Goal: Information Seeking & Learning: Learn about a topic

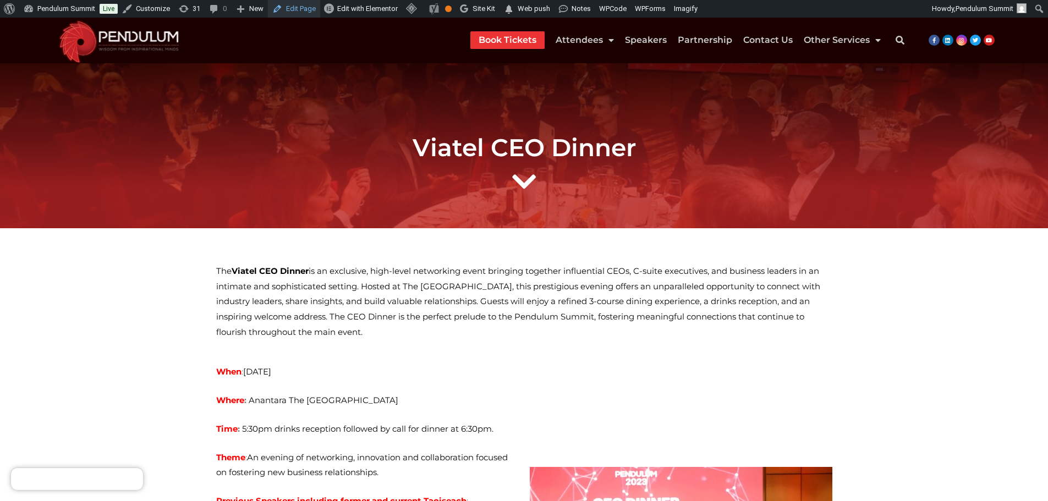
click at [294, 9] on link "Edit Page" at bounding box center [294, 9] width 52 height 18
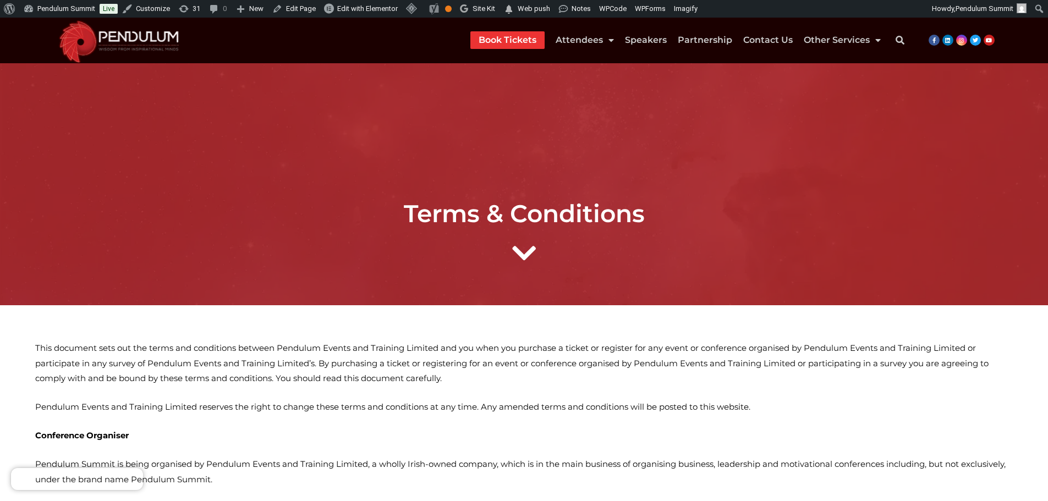
click at [636, 214] on h1 "Terms & Conditions" at bounding box center [523, 213] width 1037 height 29
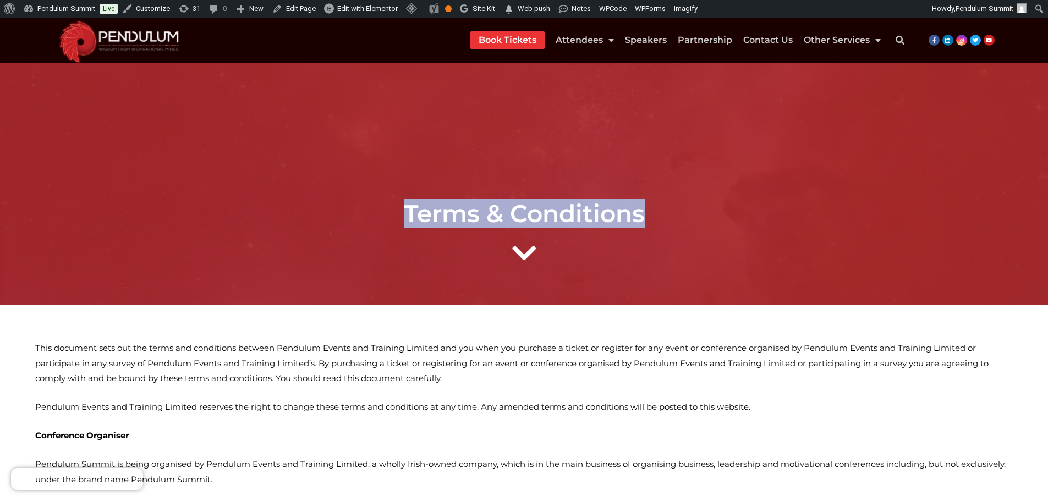
click at [636, 214] on h1 "Terms & Conditions" at bounding box center [523, 213] width 1037 height 29
copy div "Terms & Conditions"
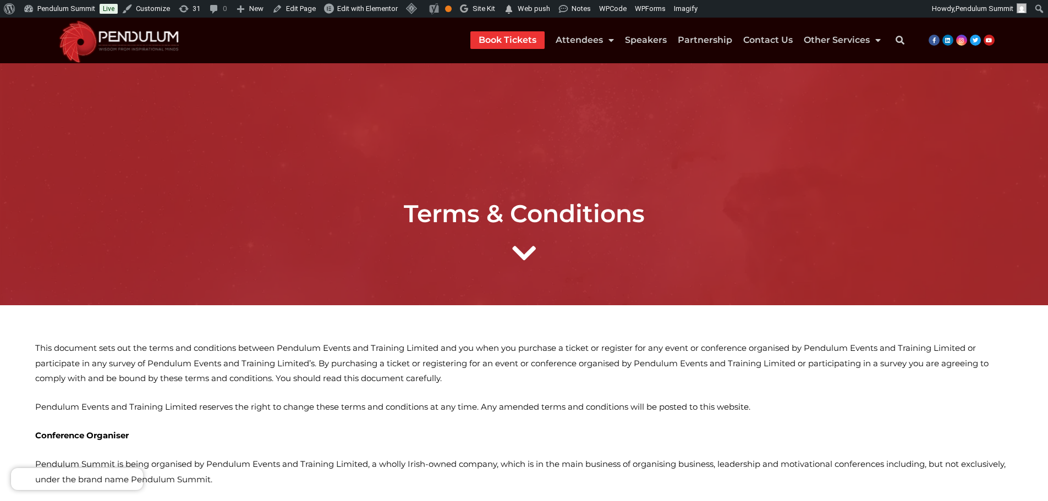
click at [172, 349] on p "This document sets out the terms and conditions between Pendulum Events and Tra…" at bounding box center [523, 363] width 977 height 46
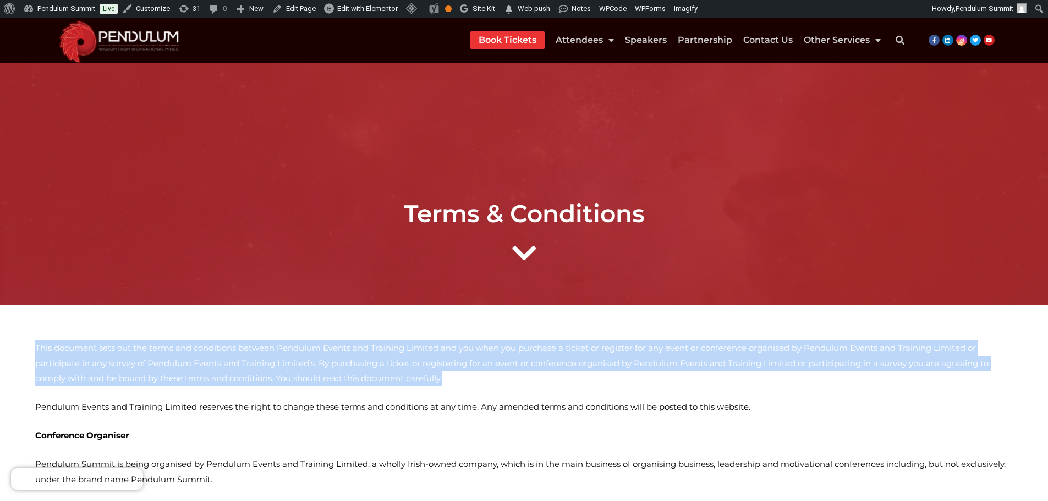
drag, startPoint x: 37, startPoint y: 348, endPoint x: 675, endPoint y: 381, distance: 638.8
click at [676, 381] on p "This document sets out the terms and conditions between Pendulum Events and Tra…" at bounding box center [523, 363] width 977 height 46
copy p "This document sets out the terms and conditions between Pendulum Events and Tra…"
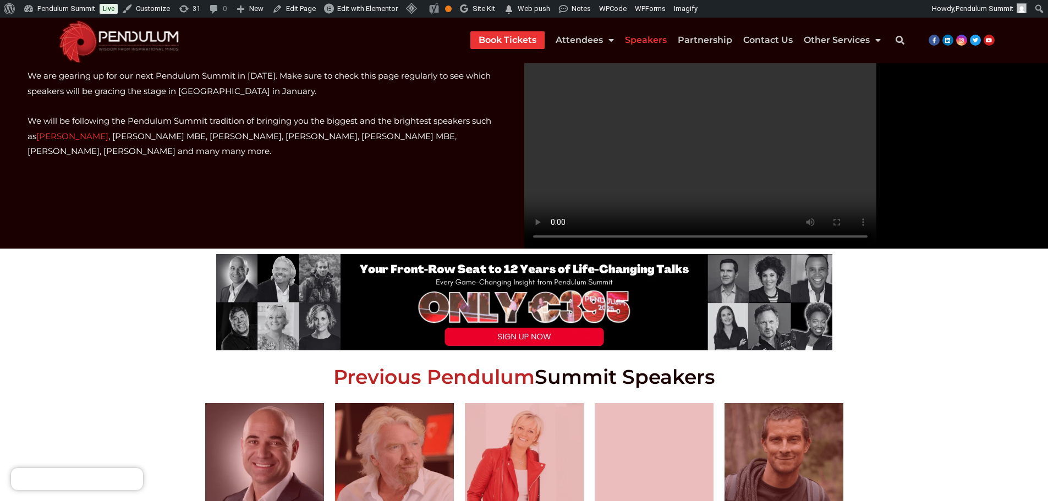
scroll to position [165, 0]
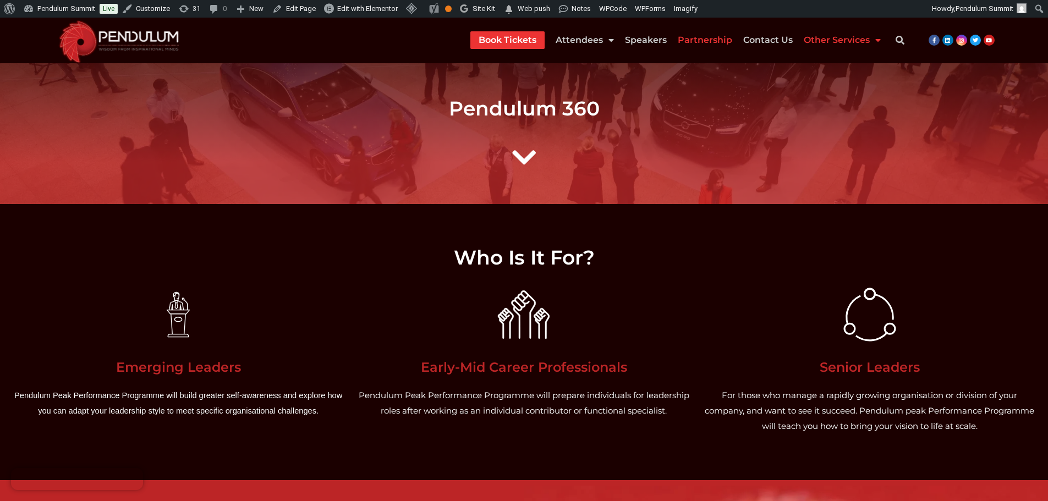
scroll to position [55, 0]
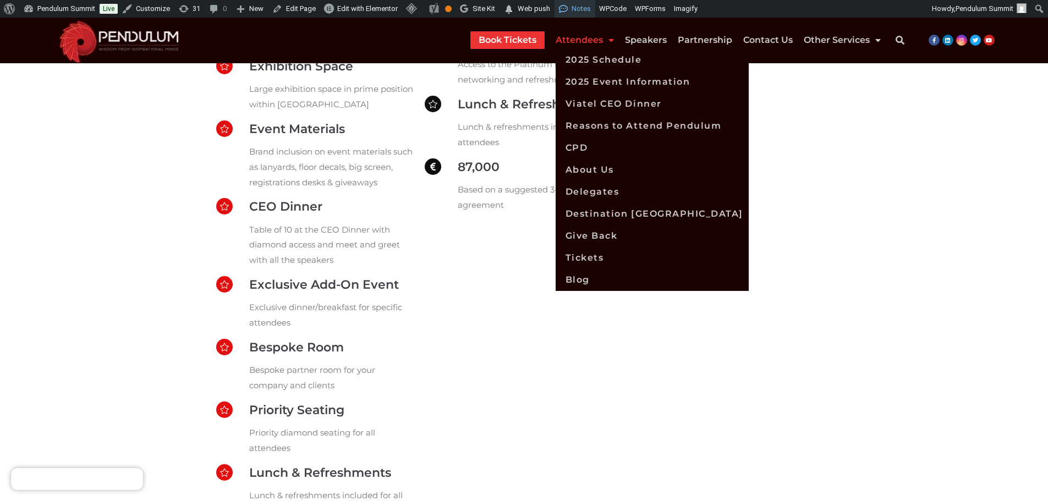
scroll to position [1045, 0]
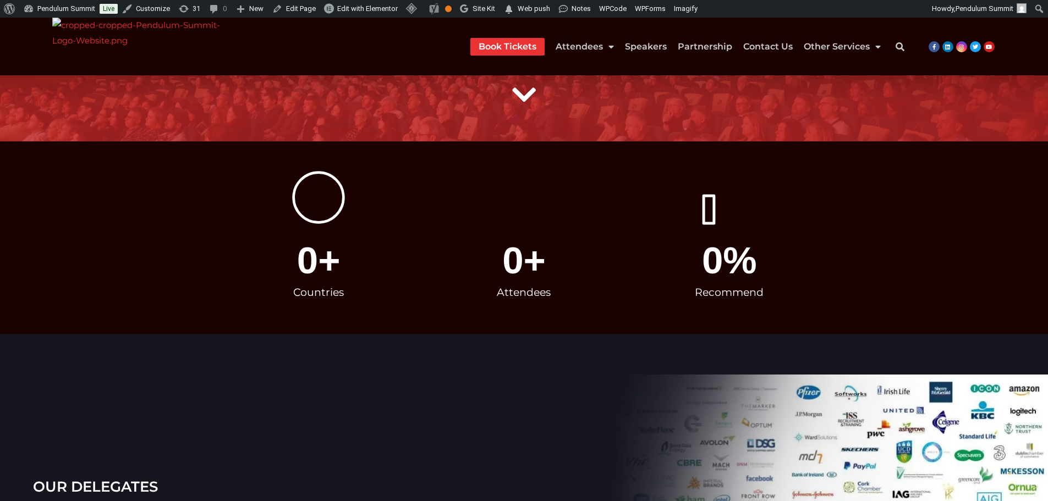
scroll to position [110, 0]
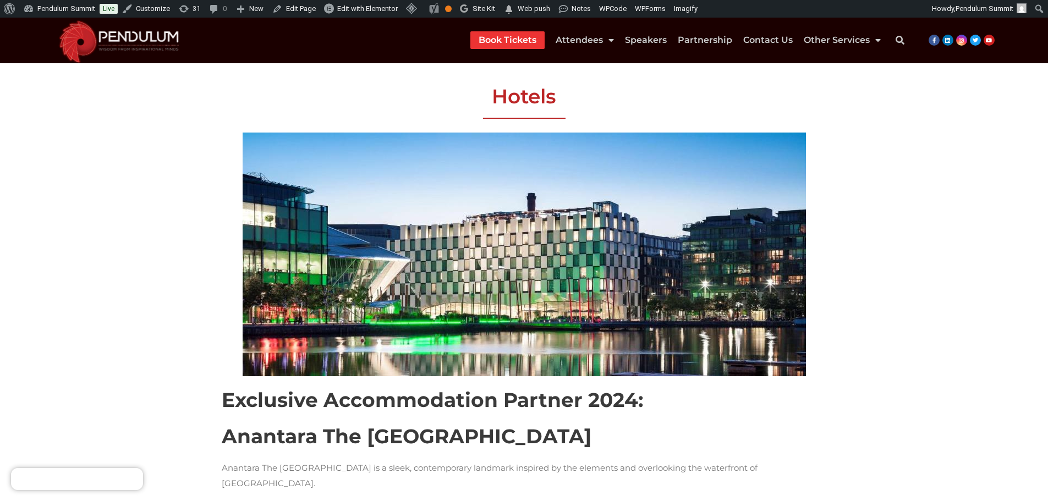
scroll to position [275, 0]
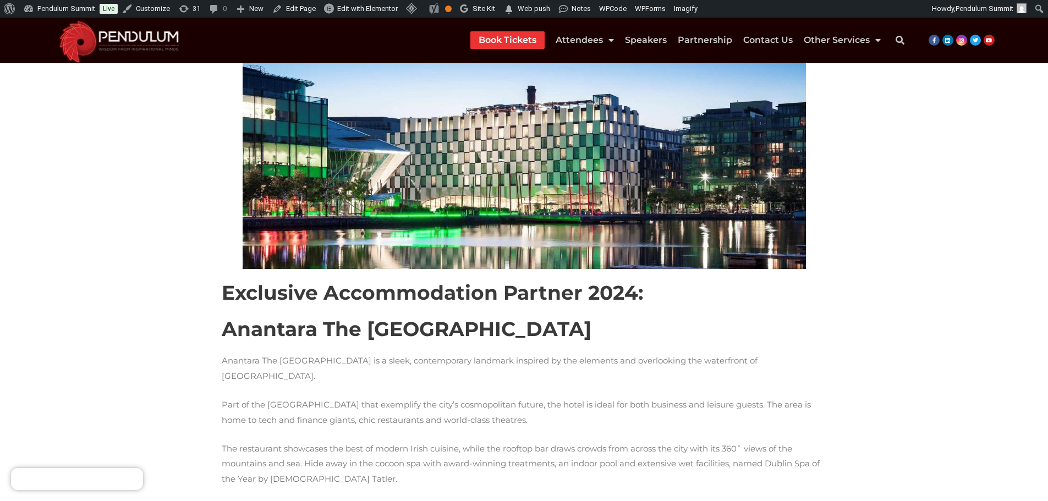
drag, startPoint x: 226, startPoint y: 294, endPoint x: 219, endPoint y: 316, distance: 23.0
click at [226, 294] on h2 "Exclusive Accommodation Partner 2024:" at bounding box center [524, 293] width 605 height 26
drag, startPoint x: 224, startPoint y: 334, endPoint x: 569, endPoint y: 333, distance: 345.3
click at [569, 333] on h2 "Anantara The Marker Dublin Hotel" at bounding box center [524, 329] width 605 height 26
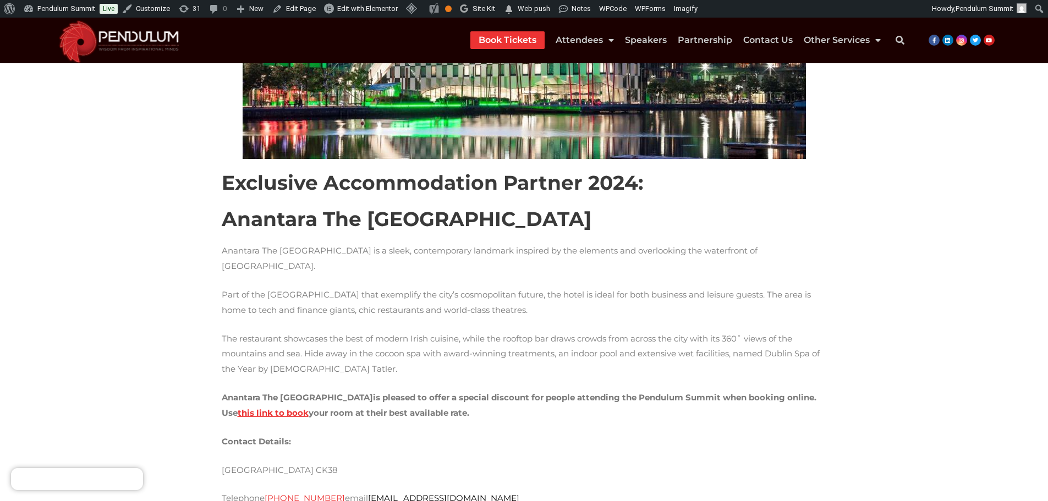
click at [525, 301] on p "Part of the regenerated Docklands that exemplify the city’s cosmopolitan future…" at bounding box center [524, 302] width 605 height 31
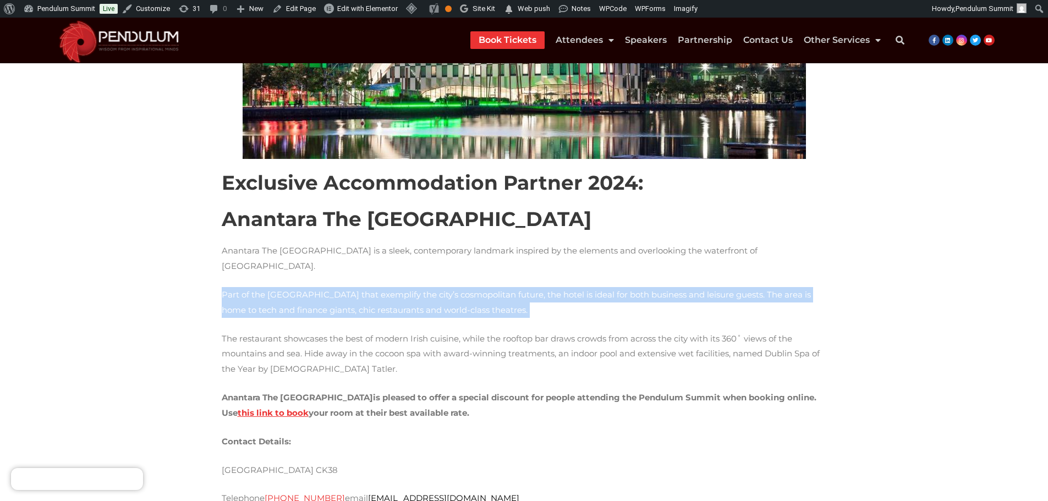
click at [525, 301] on p "Part of the regenerated Docklands that exemplify the city’s cosmopolitan future…" at bounding box center [524, 302] width 605 height 31
copy p "Part of the regenerated Docklands that exemplify the city’s cosmopolitan future…"
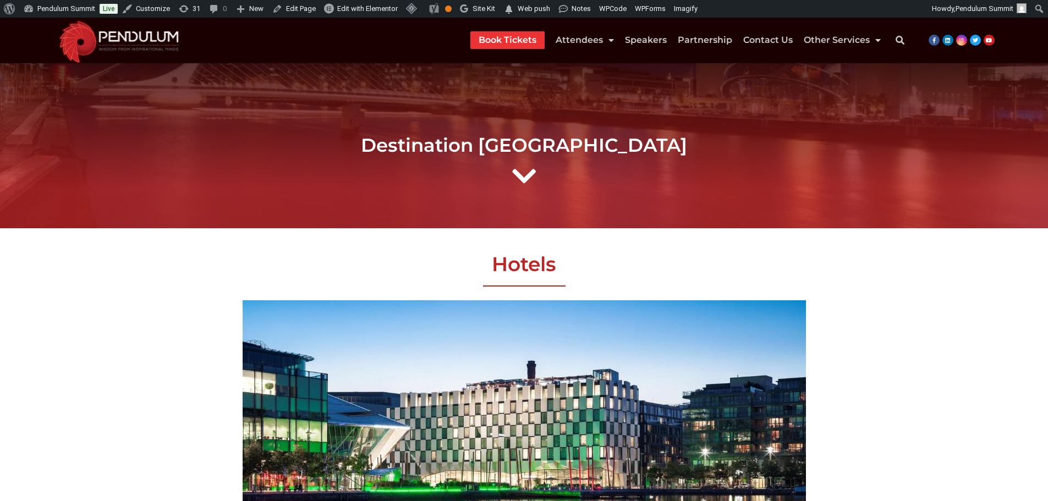
scroll to position [330, 0]
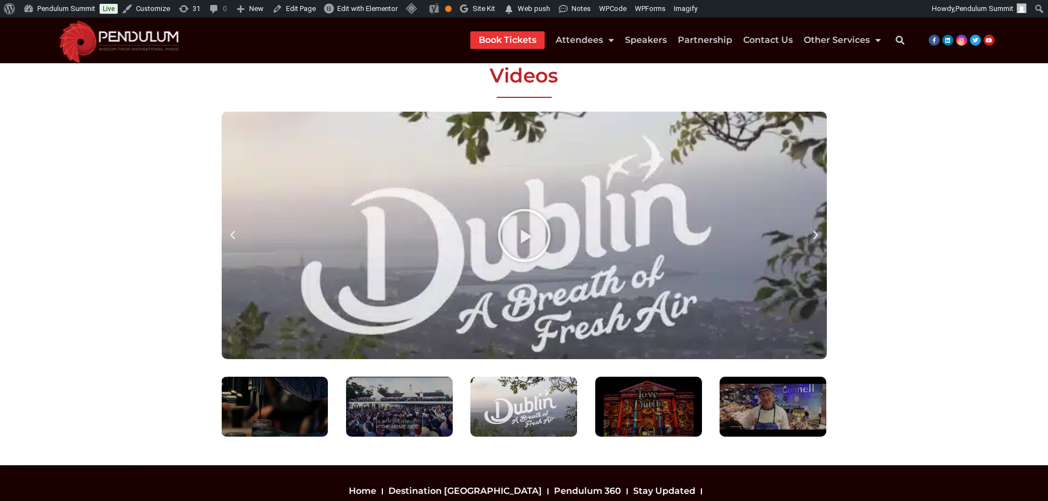
scroll to position [1215, 0]
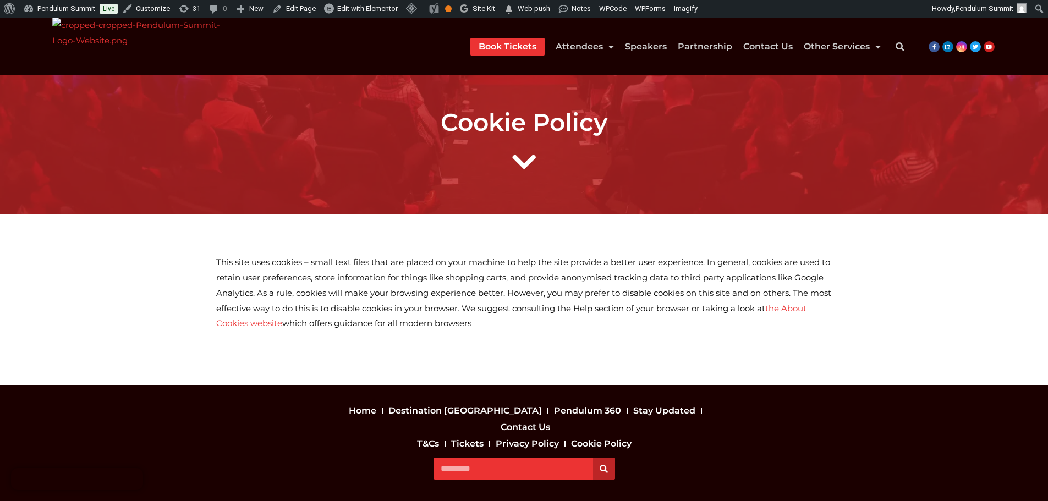
scroll to position [91, 0]
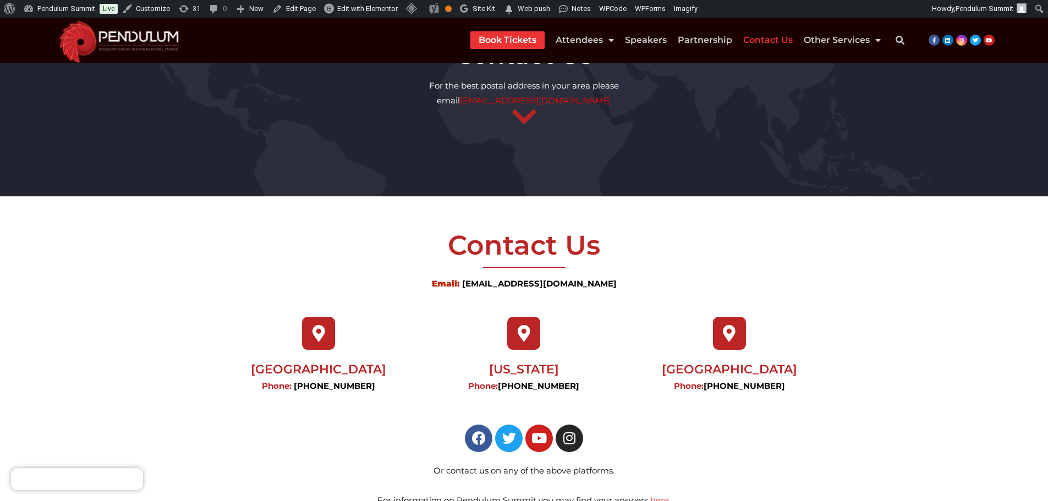
scroll to position [220, 0]
